Goal: Find specific page/section: Find specific page/section

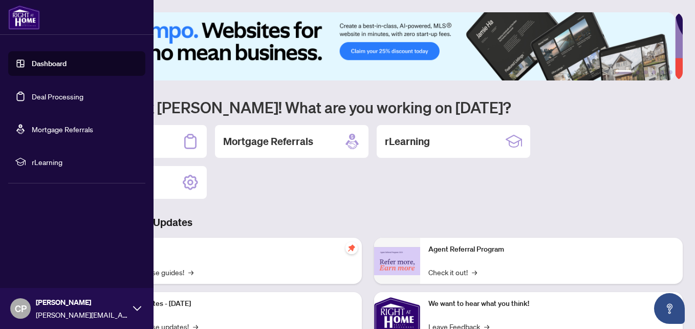
click at [75, 97] on link "Deal Processing" at bounding box center [58, 96] width 52 height 9
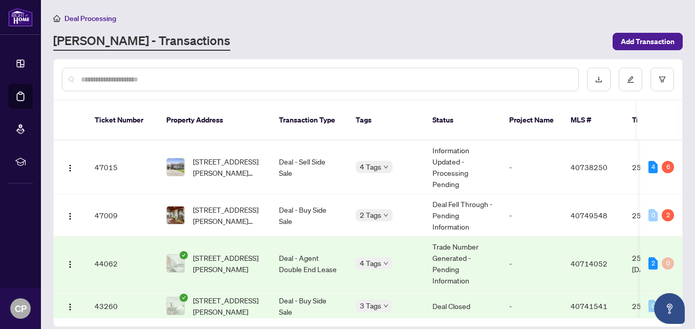
click at [251, 81] on input "text" at bounding box center [325, 79] width 489 height 11
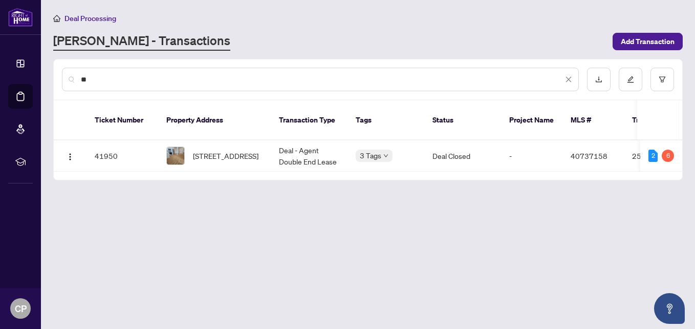
type input "*"
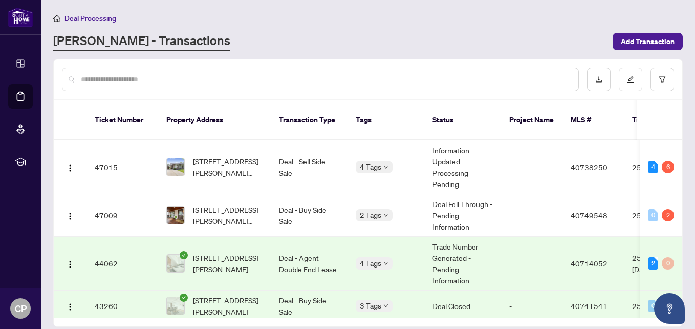
click at [125, 78] on input "text" at bounding box center [325, 79] width 489 height 11
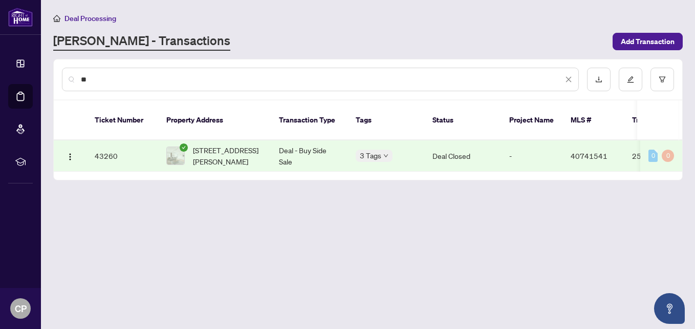
type input "*"
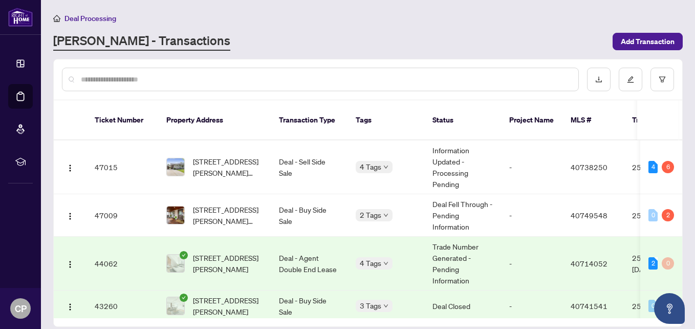
type input "*"
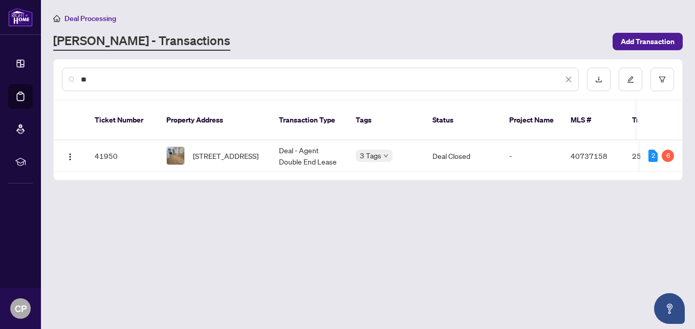
type input "*"
